Goal: Task Accomplishment & Management: Use online tool/utility

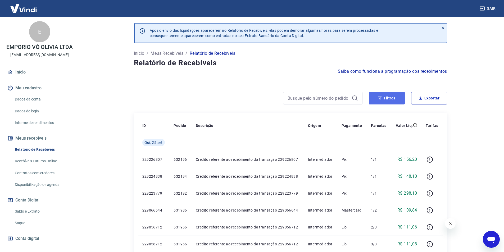
click at [384, 100] on button "Filtros" at bounding box center [387, 98] width 36 height 13
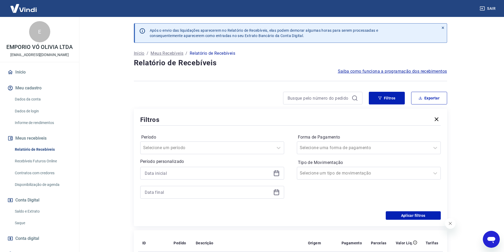
click at [277, 174] on icon at bounding box center [276, 173] width 6 height 6
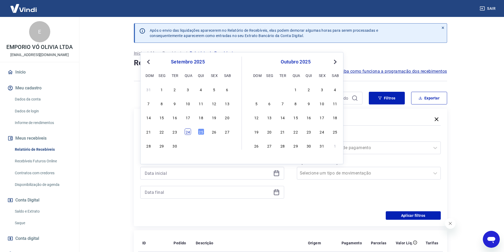
click at [188, 131] on div "24" at bounding box center [188, 131] width 6 height 6
type input "[DATE]"
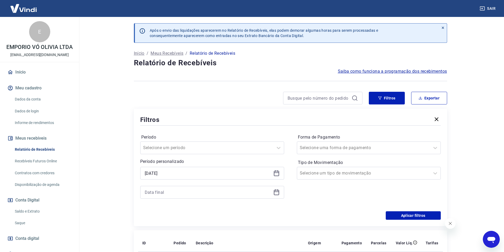
click at [276, 194] on icon at bounding box center [276, 192] width 6 height 6
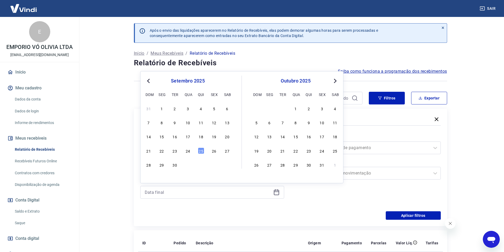
click at [197, 148] on div "21 22 23 24 25 26 27" at bounding box center [188, 151] width 86 height 8
click at [200, 150] on div "25" at bounding box center [201, 151] width 6 height 6
click at [200, 150] on div at bounding box center [206, 147] width 127 height 7
type input "[DATE]"
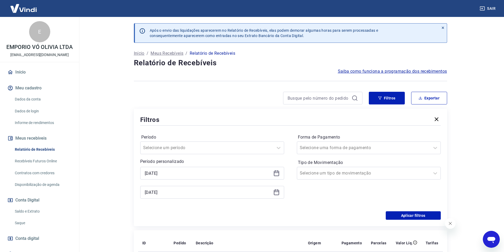
click at [330, 212] on div "Aplicar filtros" at bounding box center [290, 215] width 300 height 8
click at [402, 218] on button "Aplicar filtros" at bounding box center [412, 215] width 55 height 8
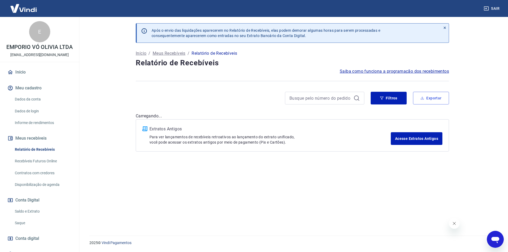
click at [435, 96] on button "Exportar" at bounding box center [431, 98] width 36 height 13
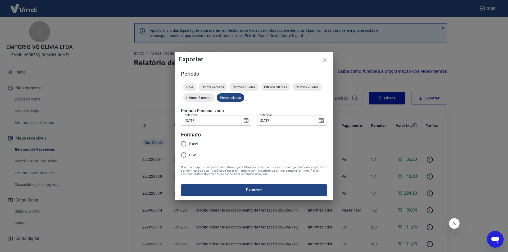
type input "[DATE]"
click at [185, 142] on input "Excel" at bounding box center [183, 143] width 11 height 11
radio input "true"
click at [219, 193] on button "Exportar" at bounding box center [254, 189] width 146 height 11
